Goal: Task Accomplishment & Management: Complete application form

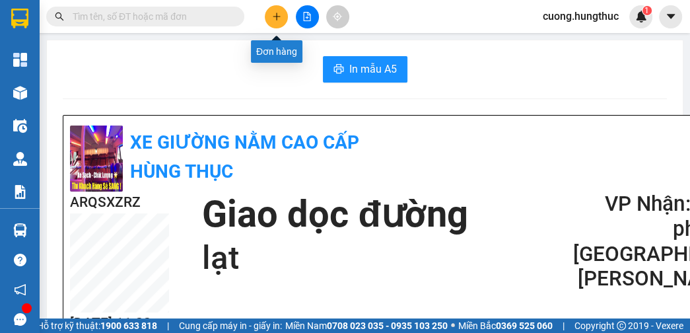
click at [280, 16] on icon "plus" at bounding box center [276, 16] width 9 height 9
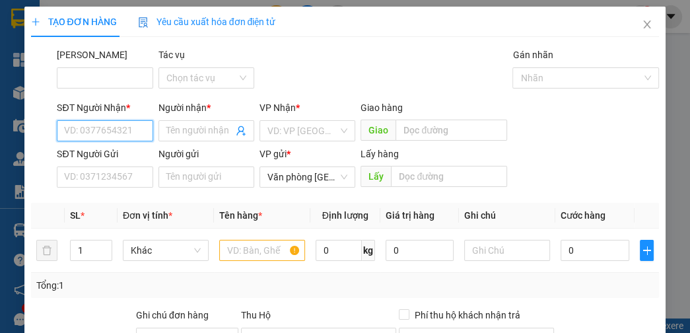
click at [106, 120] on input "SĐT Người Nhận *" at bounding box center [105, 130] width 96 height 21
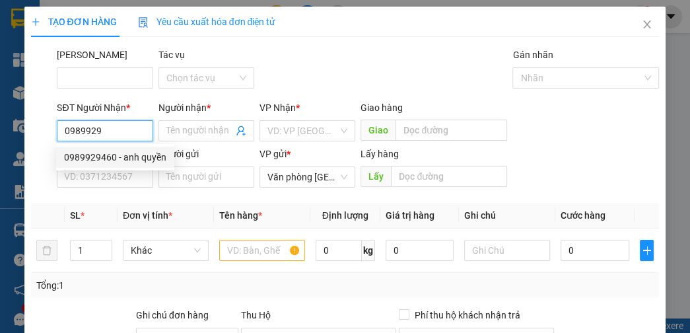
click at [145, 160] on div "0989929460 - anh quyền" at bounding box center [115, 157] width 102 height 15
type input "0989929460"
type input "anh quyền"
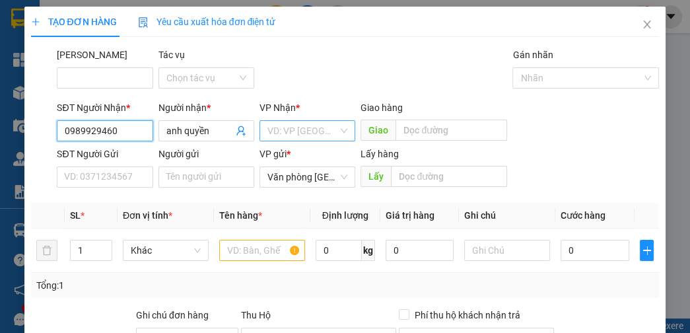
type input "0989929460"
click at [274, 131] on input "search" at bounding box center [302, 131] width 71 height 20
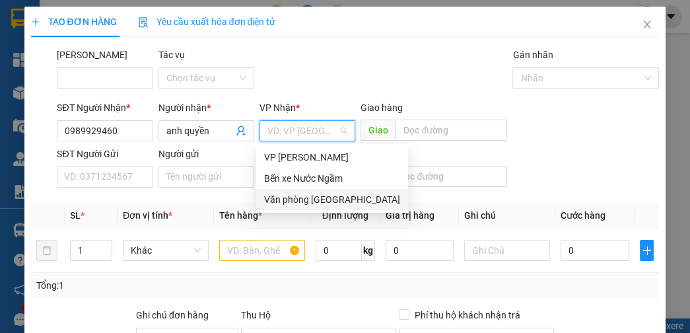
click at [298, 202] on div "Văn phòng [GEOGRAPHIC_DATA]" at bounding box center [332, 199] width 136 height 15
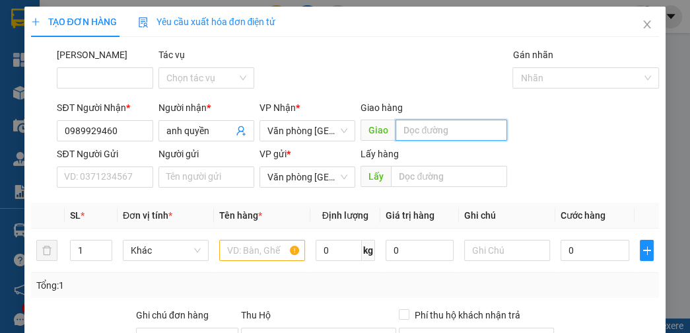
click at [425, 135] on input "text" at bounding box center [451, 129] width 112 height 21
type input "nghĩa thái"
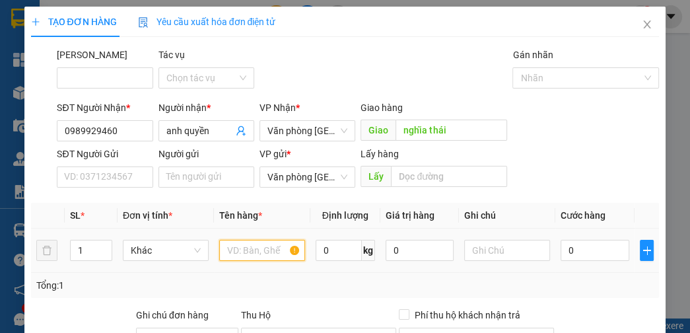
click at [263, 253] on input "text" at bounding box center [262, 250] width 86 height 21
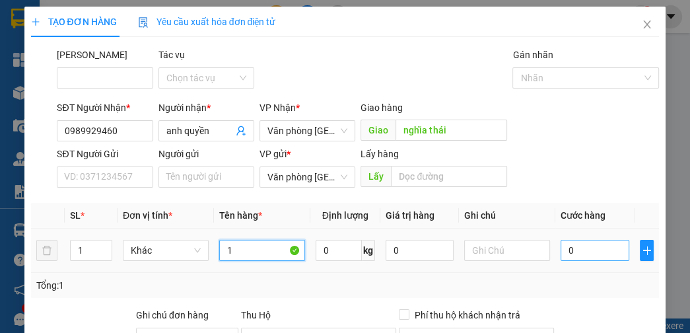
type input "1"
click at [573, 245] on input "0" at bounding box center [594, 250] width 68 height 21
type input "5"
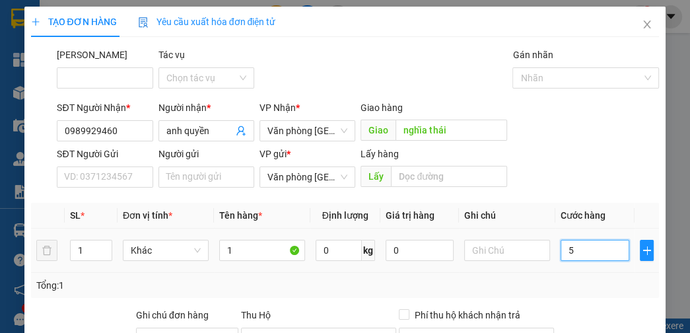
type input "50"
type input "500"
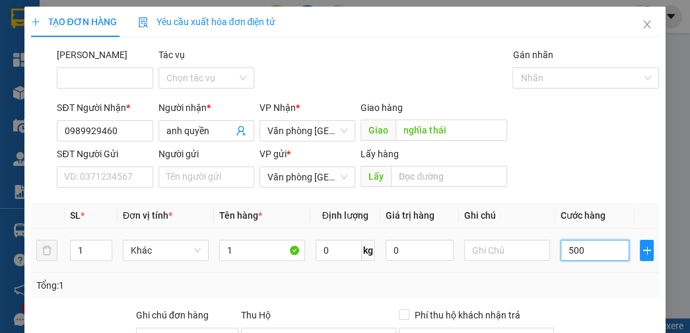
type input "500"
type input "5.000"
type input "50.000"
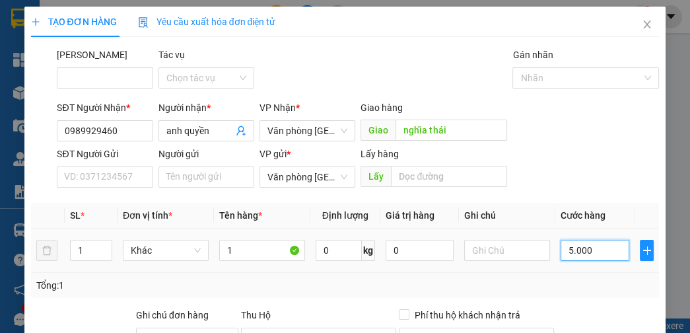
type input "50.000"
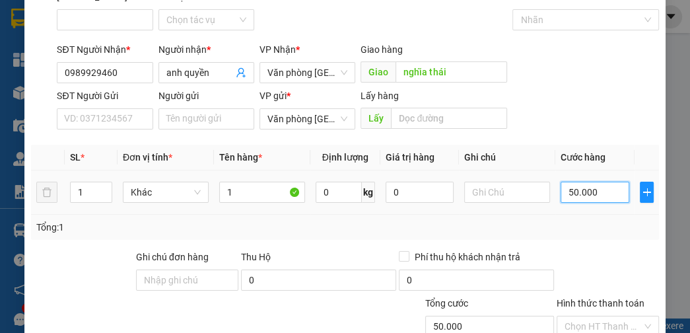
scroll to position [149, 0]
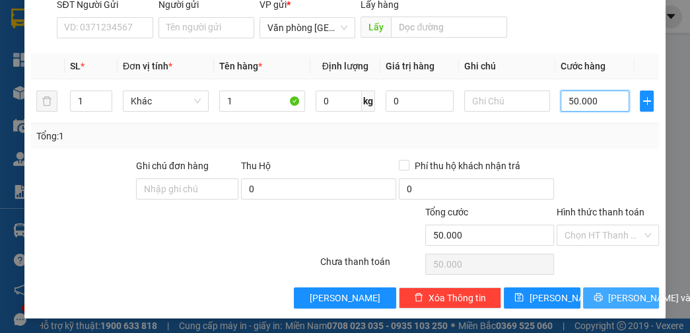
type input "50.000"
click at [608, 301] on span "[PERSON_NAME] và In" at bounding box center [654, 297] width 92 height 15
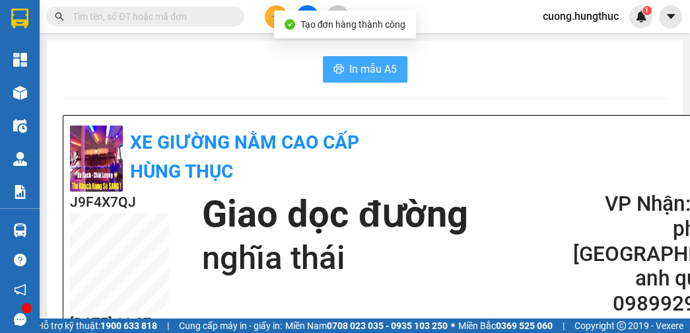
click at [373, 77] on button "In mẫu A5" at bounding box center [365, 69] width 84 height 26
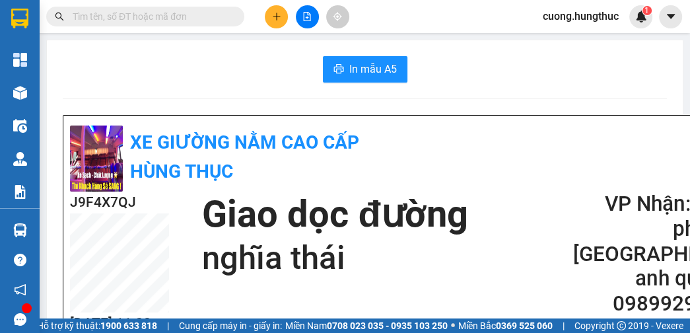
click at [618, 59] on div "In mẫu A5" at bounding box center [365, 69] width 604 height 26
click at [283, 19] on button at bounding box center [276, 16] width 23 height 23
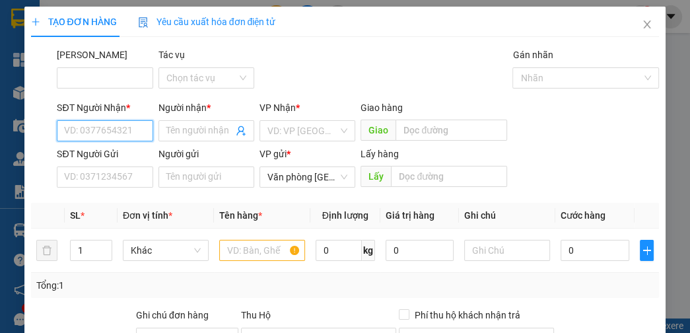
click at [79, 133] on input "SĐT Người Nhận *" at bounding box center [105, 130] width 96 height 21
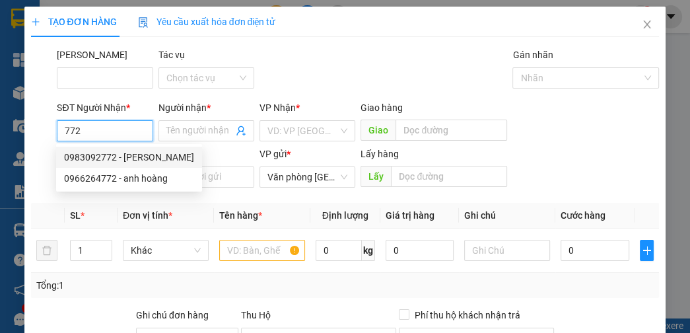
click at [138, 158] on div "0983092772 - [PERSON_NAME]" at bounding box center [129, 157] width 130 height 15
type input "0983092772"
type input "[PERSON_NAME]"
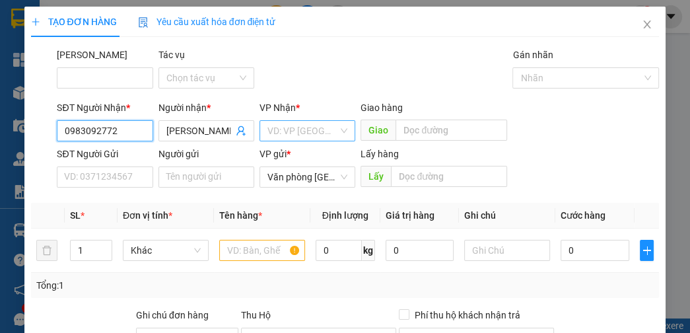
type input "0983092772"
click at [302, 135] on input "search" at bounding box center [302, 131] width 71 height 20
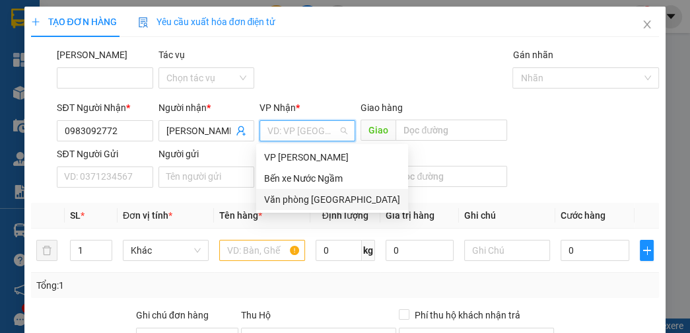
click at [305, 203] on div "Văn phòng [GEOGRAPHIC_DATA]" at bounding box center [332, 199] width 136 height 15
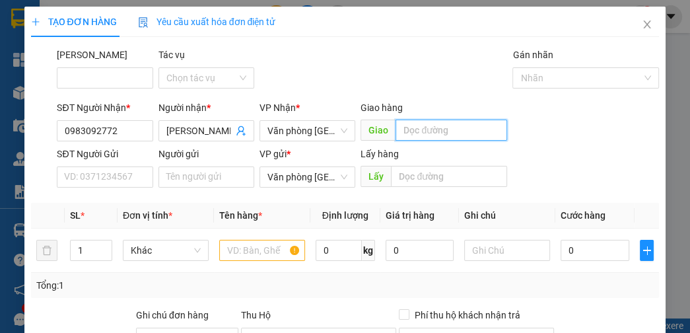
click at [439, 135] on input "text" at bounding box center [451, 129] width 112 height 21
type input "lạt"
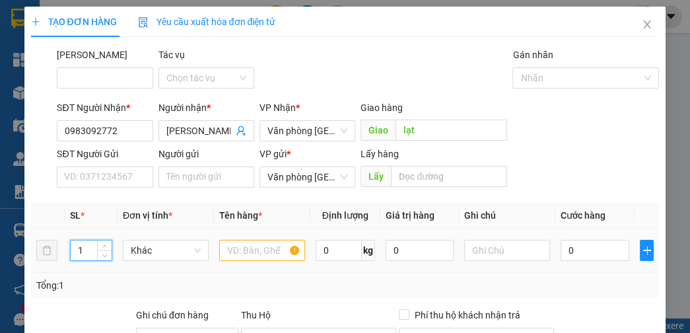
click at [84, 248] on input "1" at bounding box center [91, 250] width 41 height 20
type input "2"
click at [273, 255] on input "text" at bounding box center [262, 250] width 86 height 21
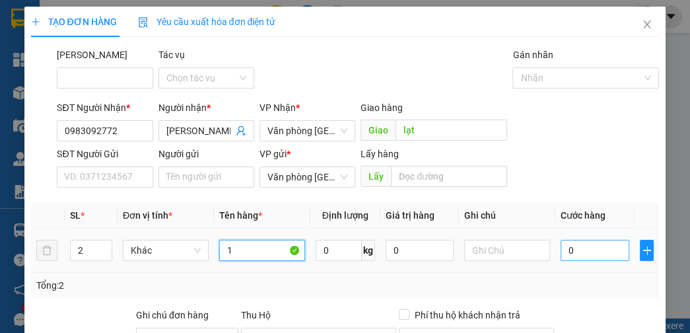
type input "1"
click at [581, 249] on input "0" at bounding box center [594, 250] width 68 height 21
type input "4"
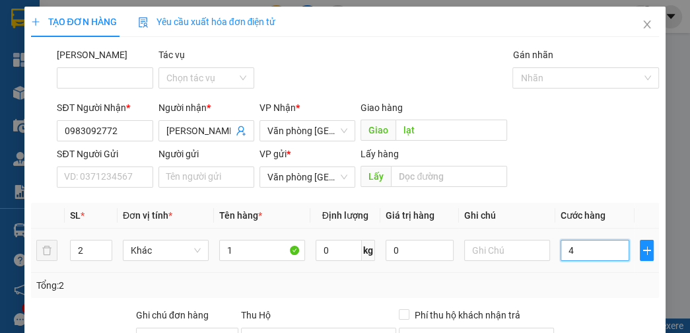
type input "40"
type input "400"
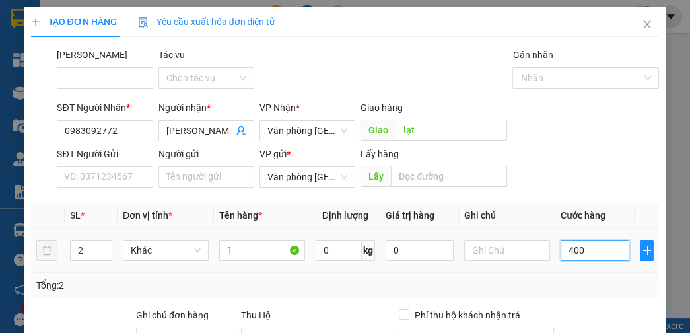
type input "400"
type input "4.000"
type input "40.000"
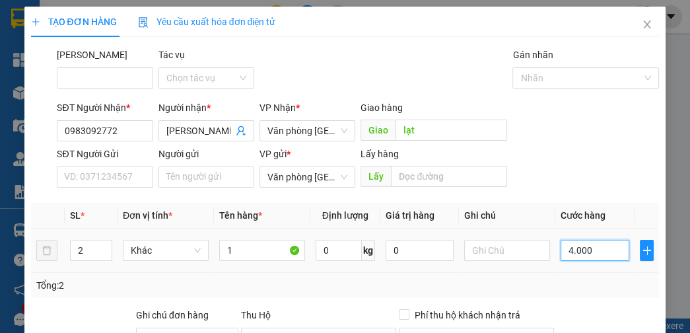
type input "40.000"
type input "400.000"
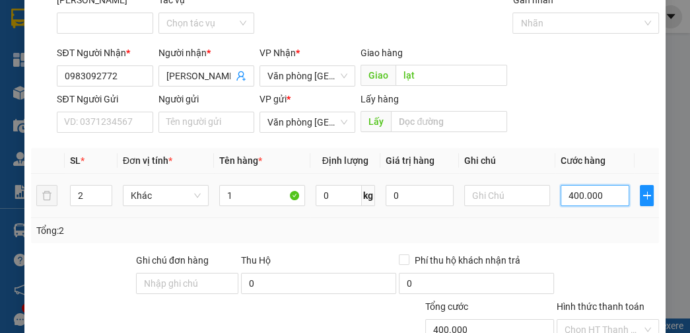
scroll to position [149, 0]
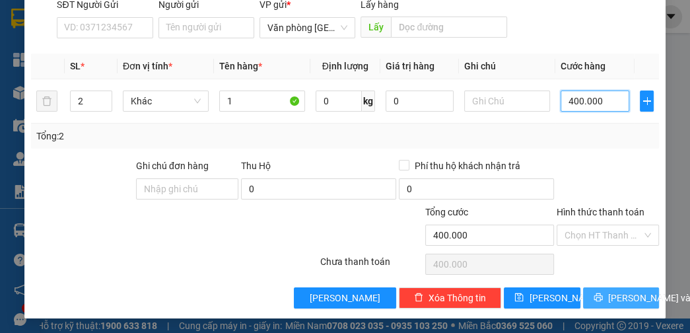
type input "400.000"
click at [599, 302] on button "[PERSON_NAME] và In" at bounding box center [621, 297] width 76 height 21
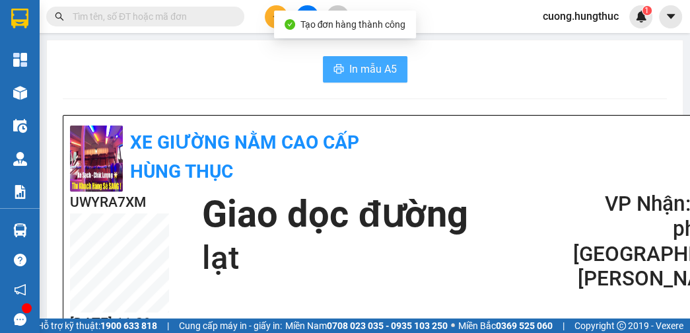
click at [349, 67] on span "In mẫu A5" at bounding box center [373, 69] width 48 height 16
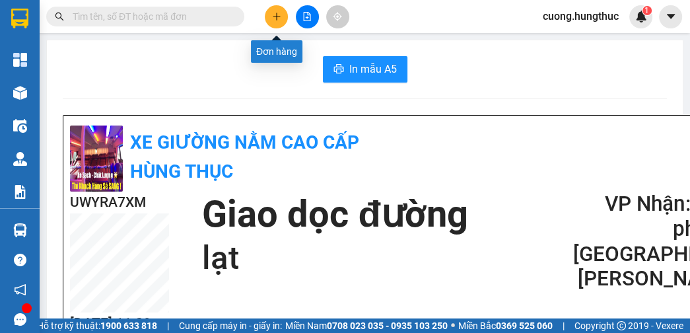
click at [267, 16] on button at bounding box center [276, 16] width 23 height 23
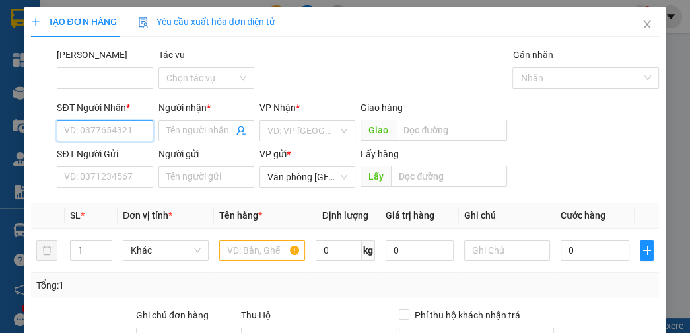
click at [119, 138] on input "SĐT Người Nhận *" at bounding box center [105, 130] width 96 height 21
type input "0"
type input "0916183789"
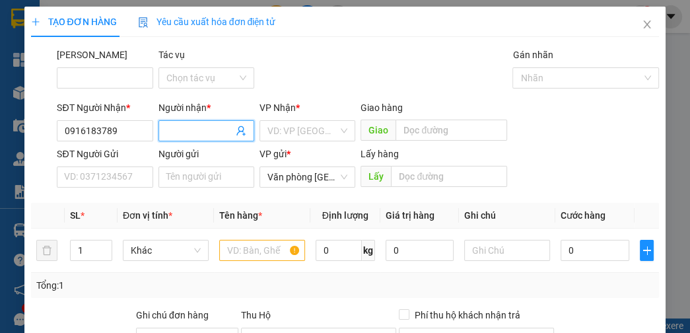
click at [177, 131] on input "Người nhận *" at bounding box center [199, 130] width 67 height 15
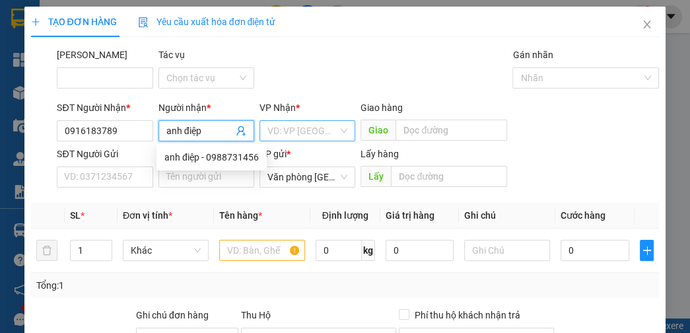
type input "anh điệp"
click at [296, 131] on input "search" at bounding box center [302, 131] width 71 height 20
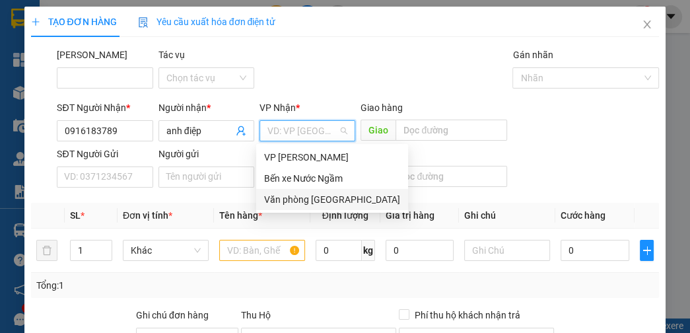
click at [296, 199] on div "Văn phòng [GEOGRAPHIC_DATA]" at bounding box center [332, 199] width 136 height 15
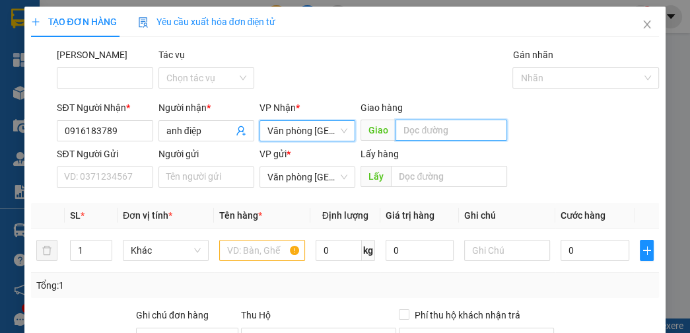
click at [428, 132] on input "text" at bounding box center [451, 129] width 112 height 21
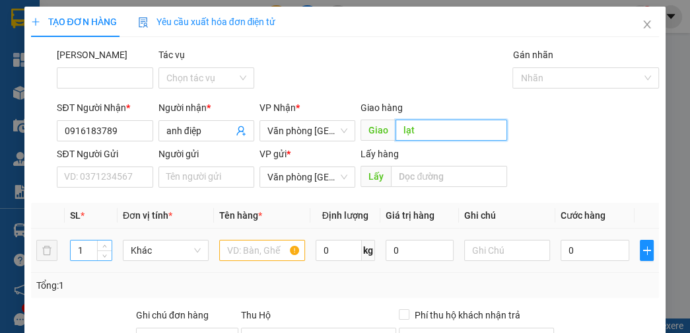
type input "lạt"
click at [92, 248] on input "1" at bounding box center [91, 250] width 41 height 20
type input "2"
click at [241, 245] on input "text" at bounding box center [262, 250] width 86 height 21
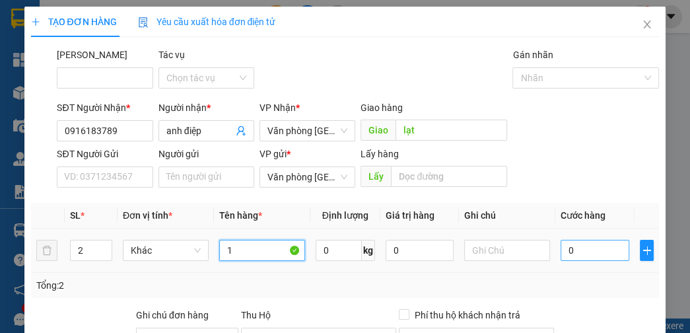
type input "1"
click at [576, 248] on input "0" at bounding box center [594, 250] width 68 height 21
click at [560, 253] on input "0" at bounding box center [594, 250] width 68 height 21
type input "10"
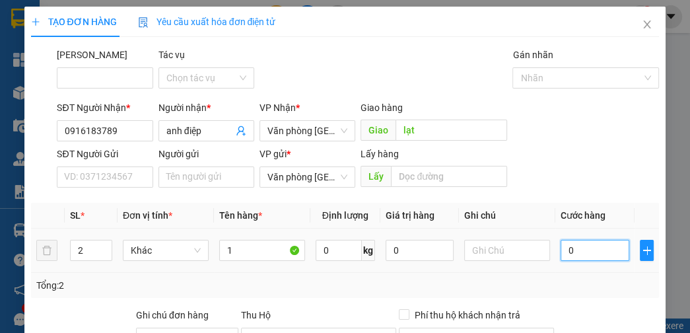
type input "10"
type input "100"
type input "1.000"
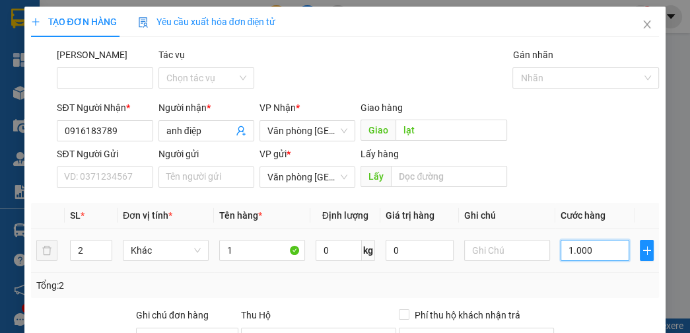
type input "1.000"
type input "10.000"
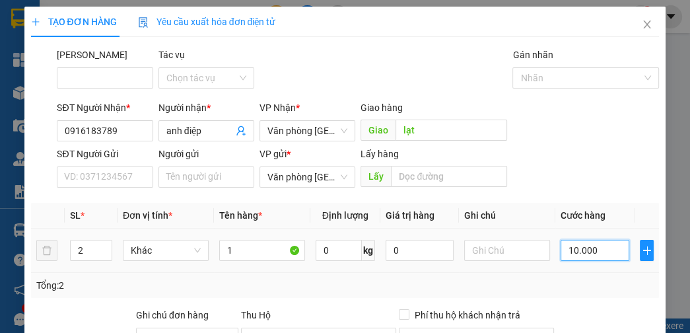
type input "100.000"
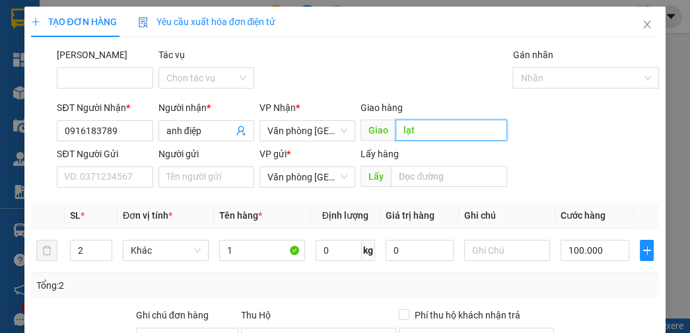
click at [446, 131] on input "lạt" at bounding box center [451, 129] width 112 height 21
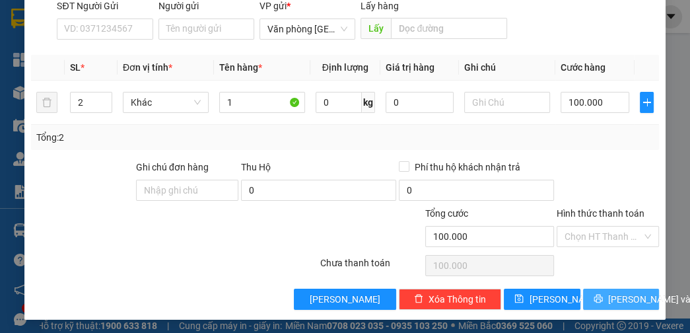
scroll to position [149, 0]
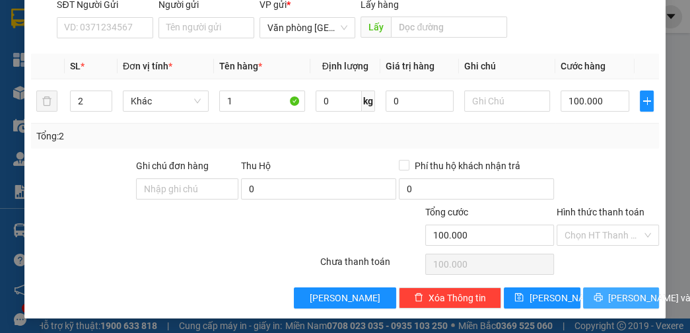
type input "lạt goi họ trước 20 phút"
click at [610, 300] on span "[PERSON_NAME] và In" at bounding box center [654, 297] width 92 height 15
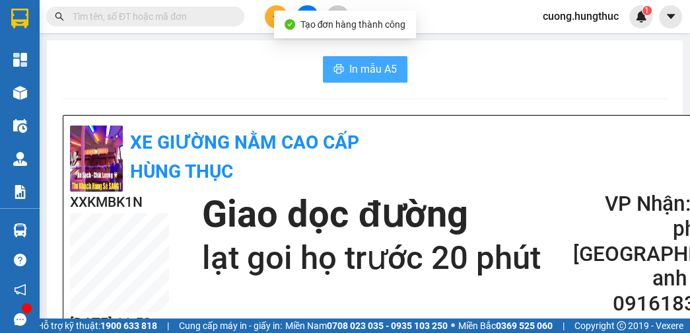
click at [383, 74] on span "In mẫu A5" at bounding box center [373, 69] width 48 height 16
